Goal: Transaction & Acquisition: Book appointment/travel/reservation

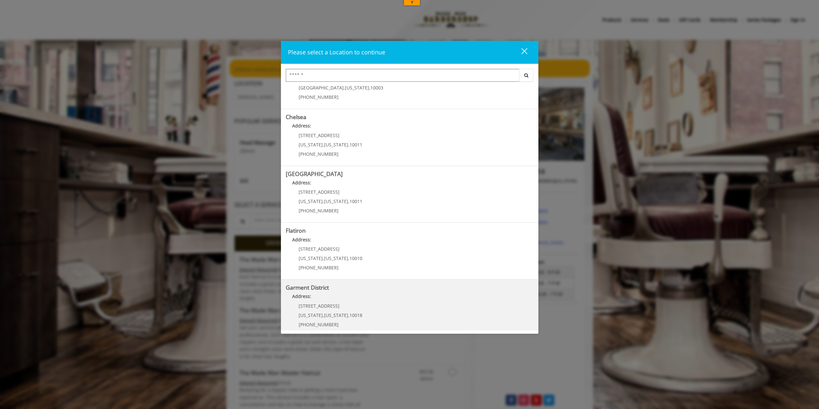
scroll to position [39, 0]
click at [367, 306] on District "Garment District Address: 1400 Broadway New York , New York , 10018 (212) 997-4…" at bounding box center [410, 302] width 248 height 47
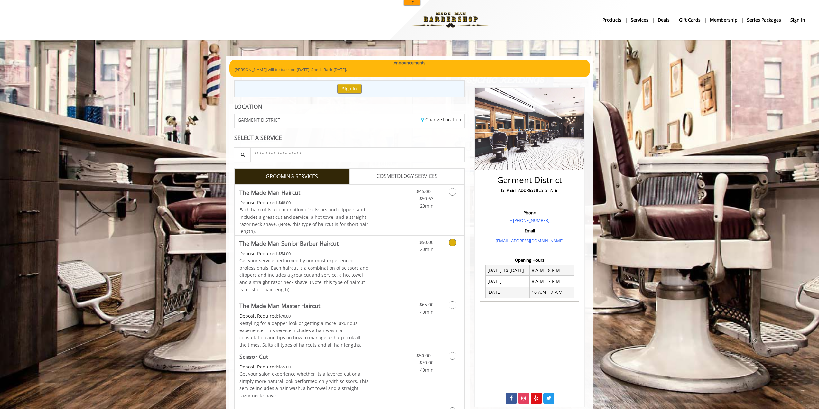
click at [391, 265] on link "Discounted Price" at bounding box center [388, 267] width 38 height 62
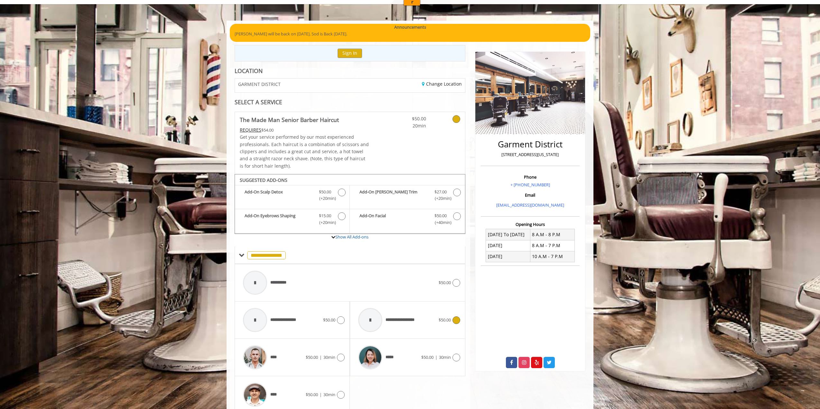
scroll to position [63, 0]
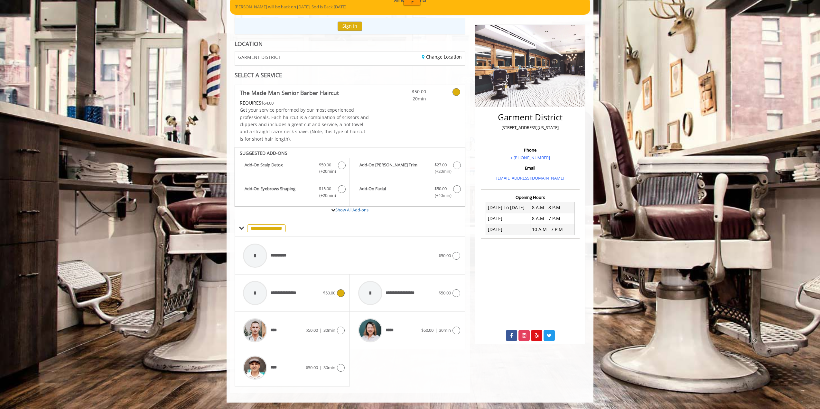
click at [314, 291] on div "**********" at bounding box center [281, 293] width 83 height 31
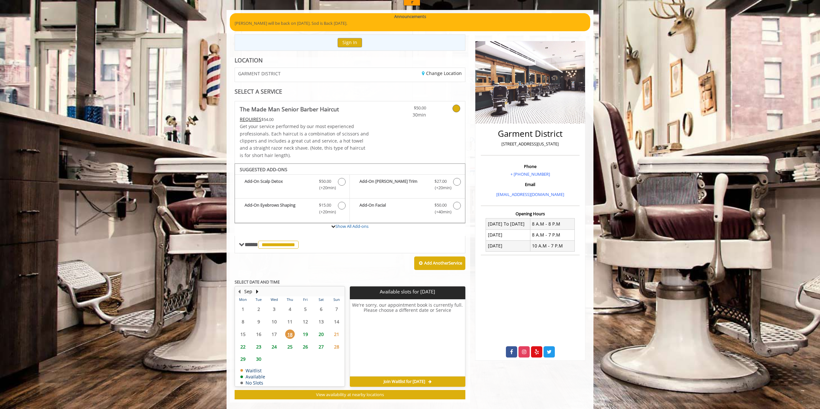
scroll to position [56, 0]
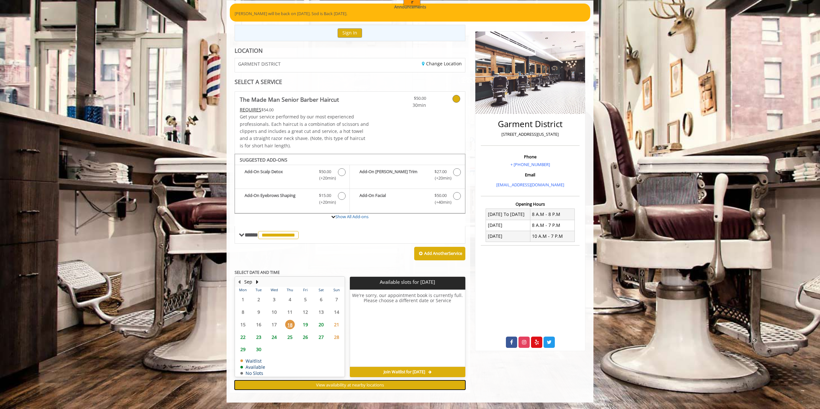
click at [385, 384] on button "View availability at nearby locations" at bounding box center [350, 385] width 231 height 9
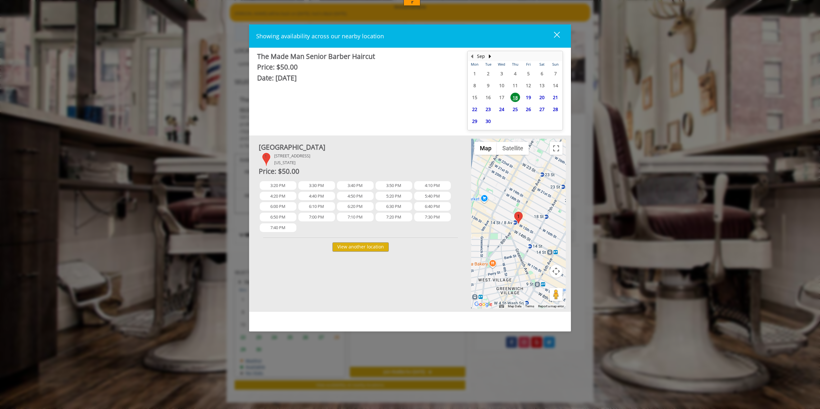
click at [560, 35] on button "close" at bounding box center [553, 35] width 22 height 13
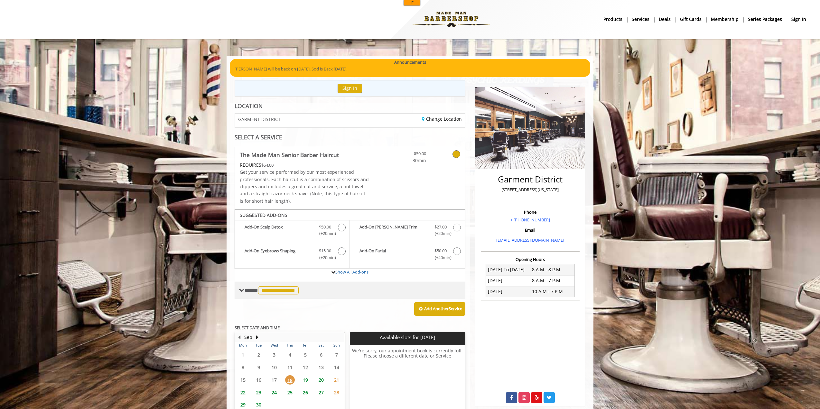
scroll to position [0, 0]
